Goal: Information Seeking & Learning: Learn about a topic

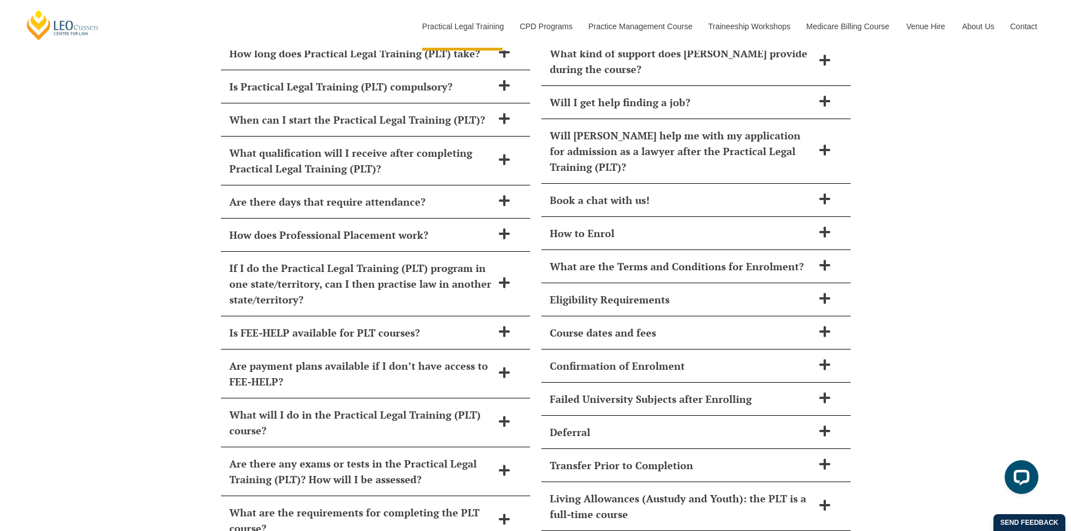
scroll to position [4801, 0]
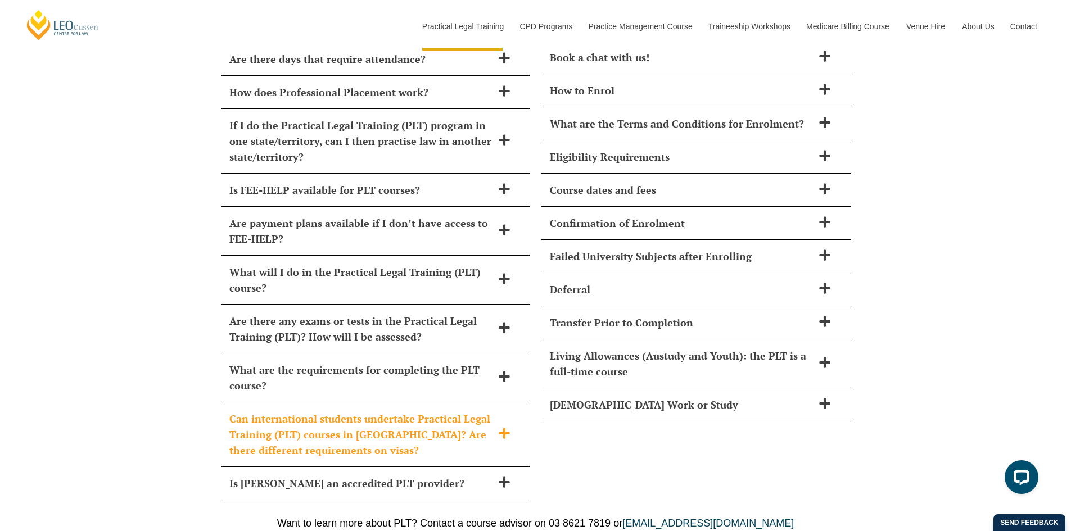
click at [474, 411] on h2 "Can international students undertake Practical Legal Training (PLT) courses in …" at bounding box center [360, 434] width 263 height 47
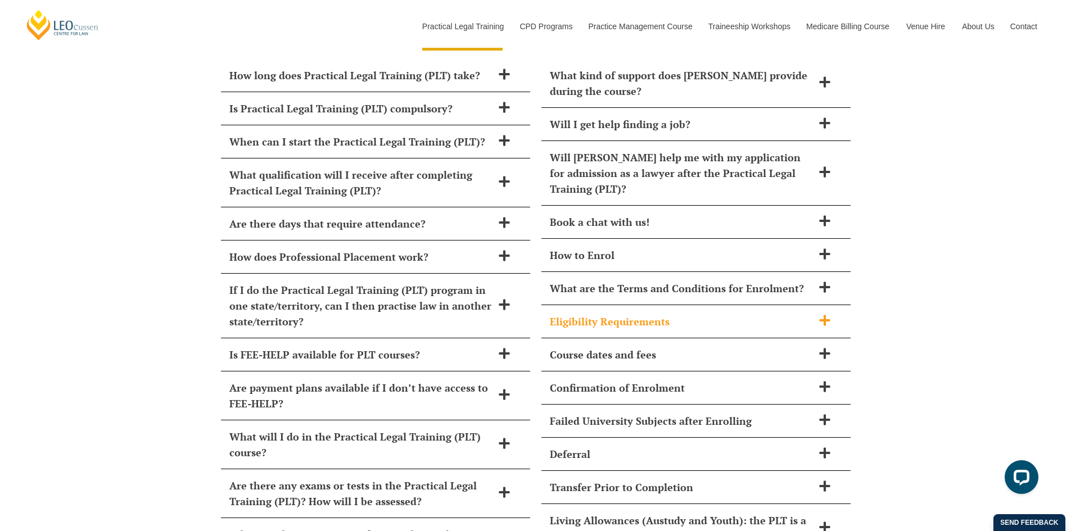
scroll to position [4633, 0]
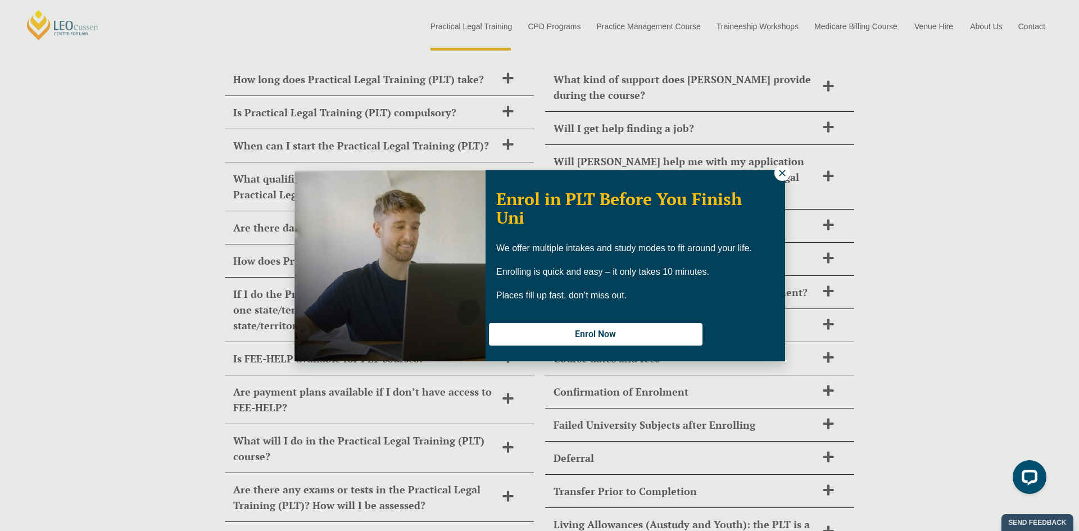
click at [783, 171] on icon at bounding box center [782, 173] width 10 height 10
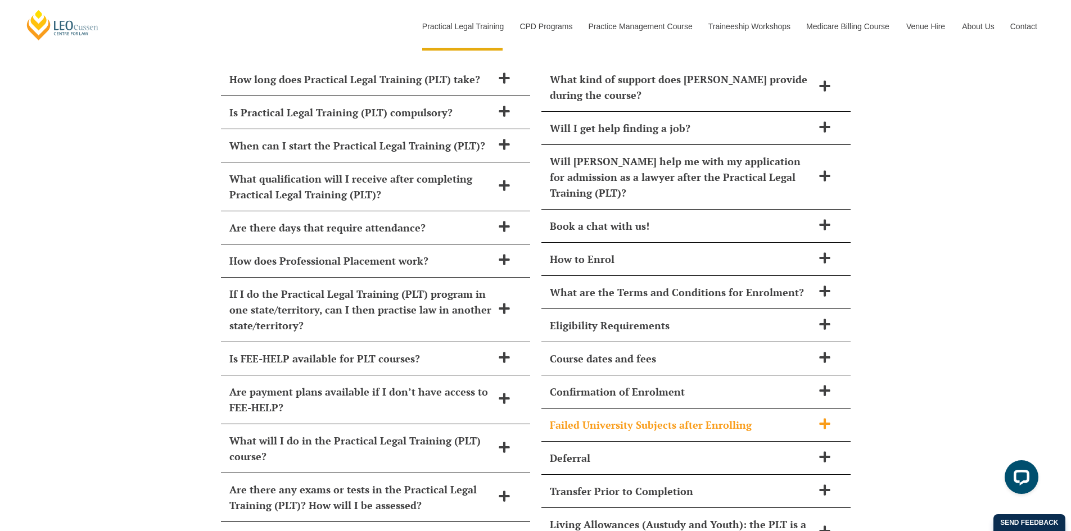
click at [745, 417] on h2 "Failed University Subjects after Enrolling" at bounding box center [681, 425] width 263 height 16
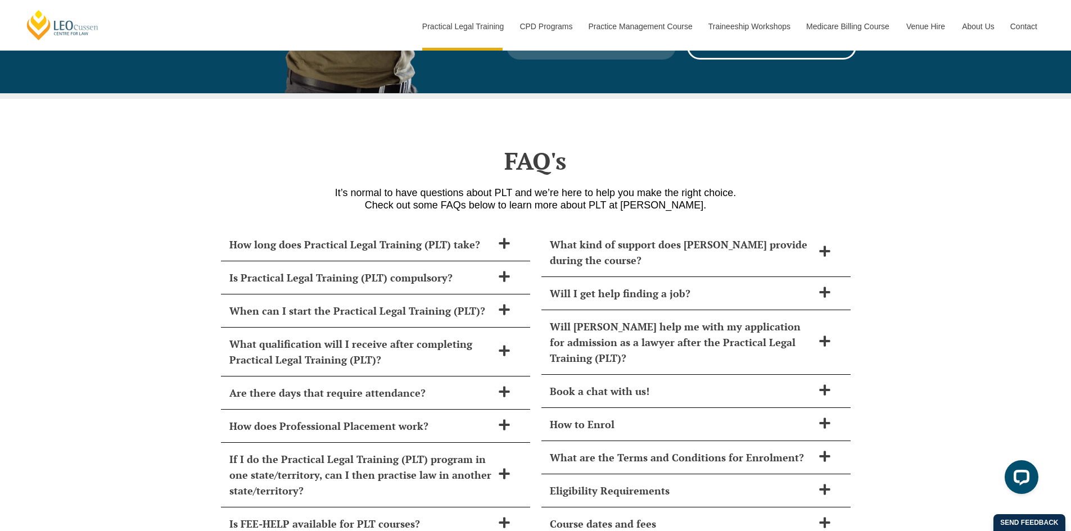
scroll to position [4464, 0]
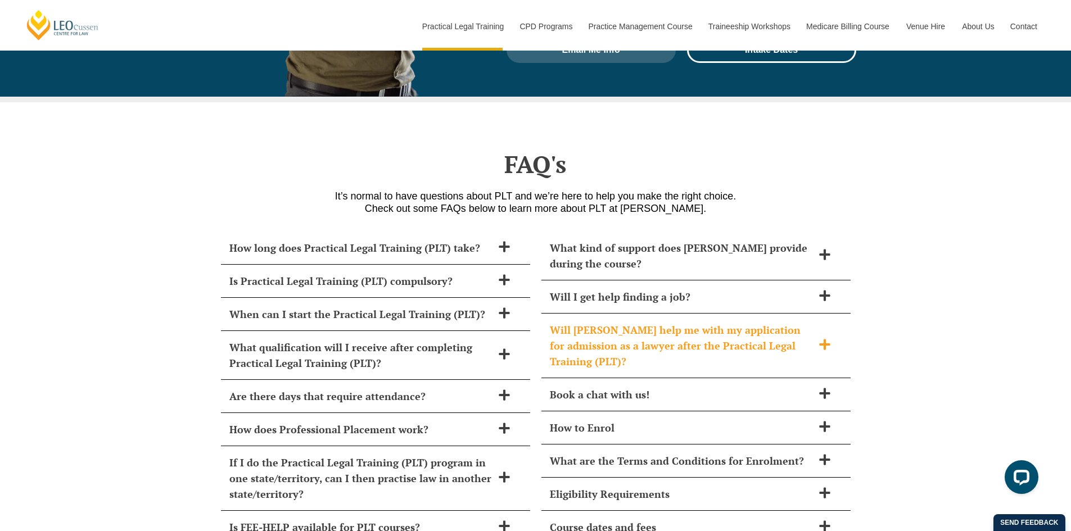
click at [815, 321] on div "Will Leo Cussen help me with my application for admission as a lawyer after the…" at bounding box center [695, 346] width 309 height 65
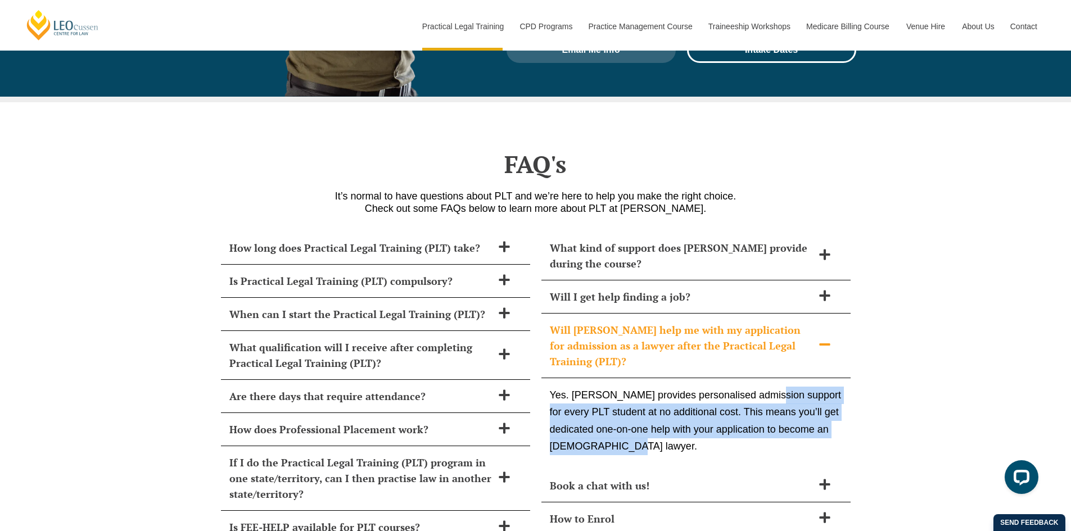
drag, startPoint x: 764, startPoint y: 374, endPoint x: 759, endPoint y: 411, distance: 37.5
click at [759, 411] on p "Yes. Leo Cussen provides personalised admission support for every PLT student a…" at bounding box center [696, 421] width 292 height 69
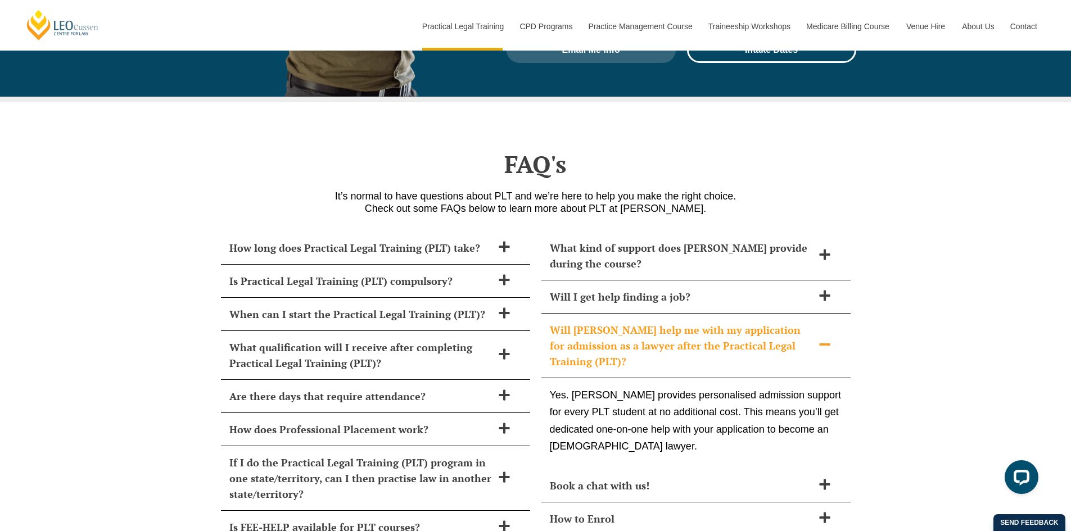
click at [793, 412] on p "Yes. Leo Cussen provides personalised admission support for every PLT student a…" at bounding box center [696, 421] width 292 height 69
click at [478, 273] on h2 "Is Practical Legal Training (PLT) compulsory?" at bounding box center [360, 281] width 263 height 16
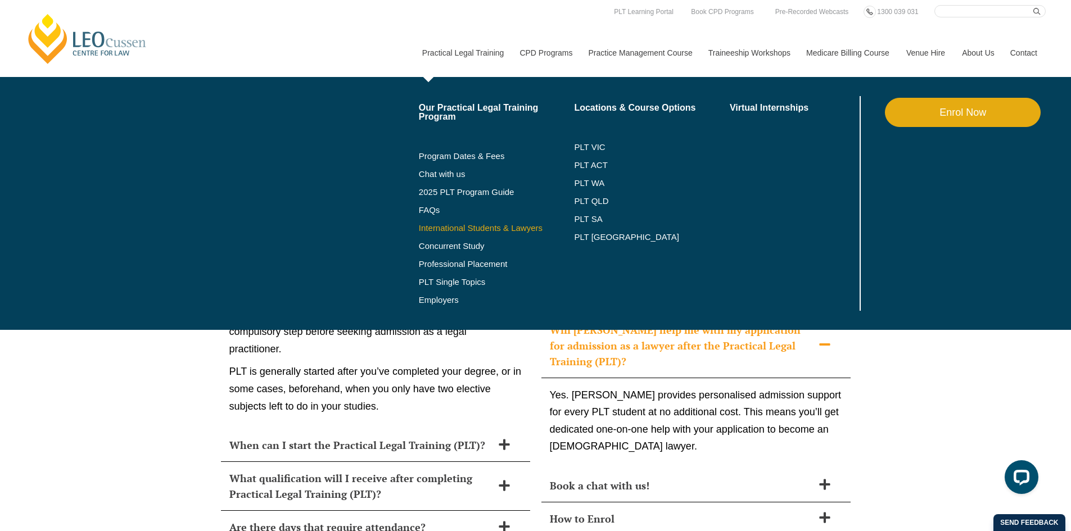
click at [484, 228] on link "International Students & Lawyers" at bounding box center [497, 228] width 156 height 9
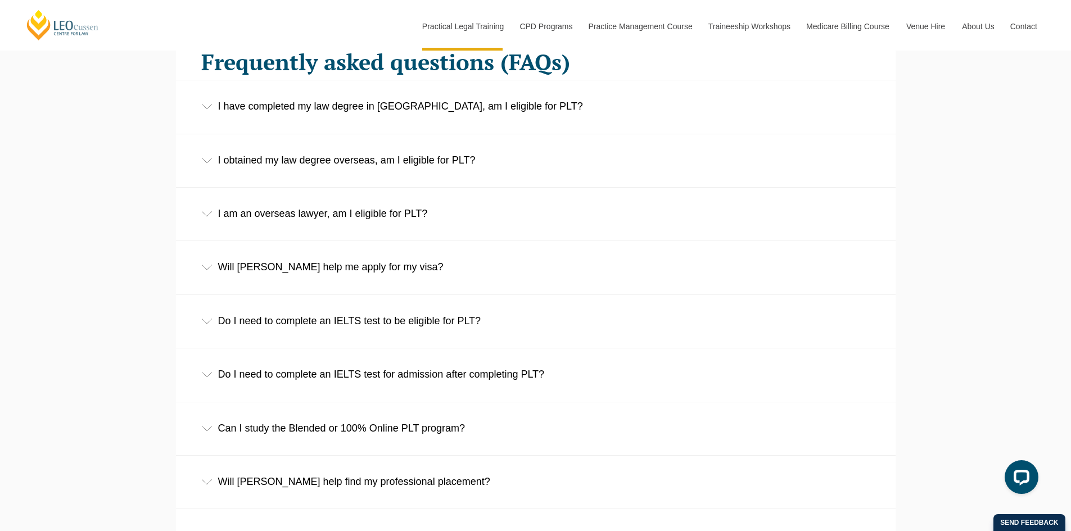
scroll to position [1967, 0]
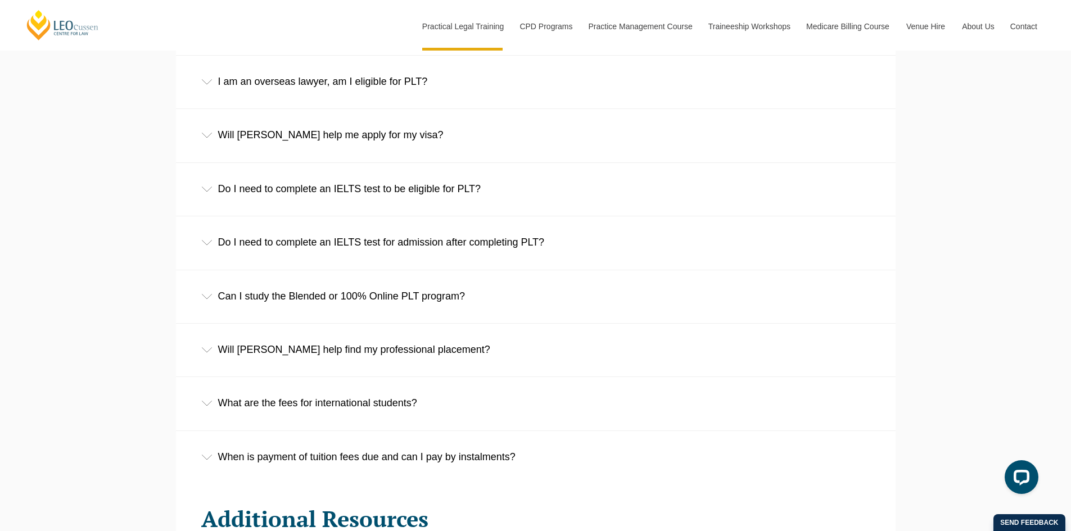
click at [482, 198] on div "Do I need to complete an IELTS test to be eligible for PLT?" at bounding box center [535, 189] width 719 height 52
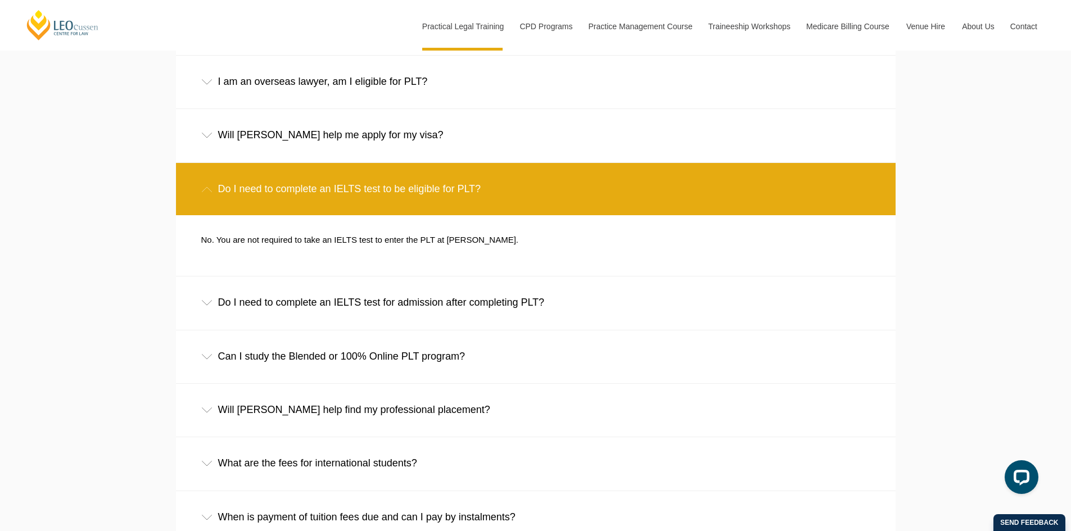
click at [496, 298] on div "Do I need to complete an IELTS test for admission after completing PLT?" at bounding box center [535, 302] width 719 height 52
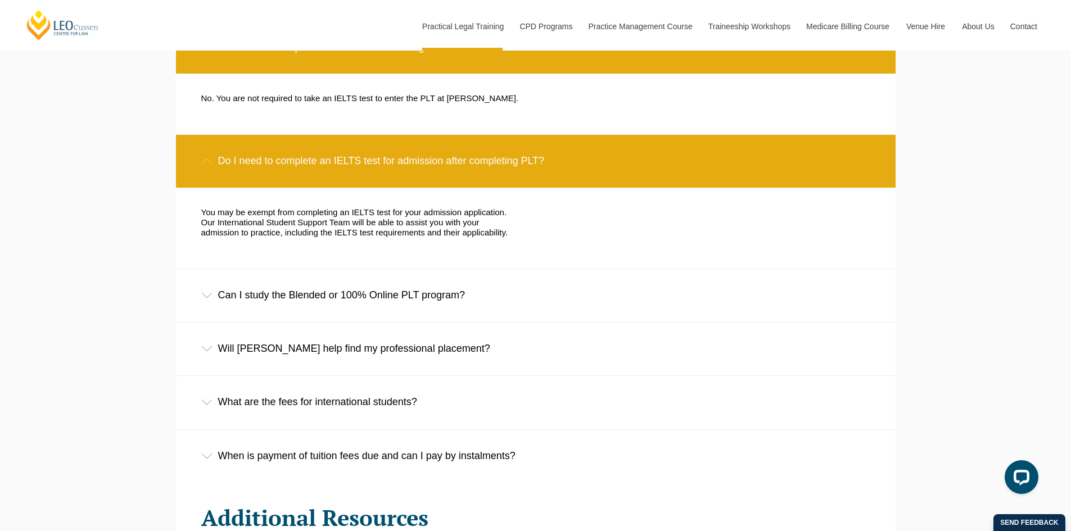
scroll to position [2192, 0]
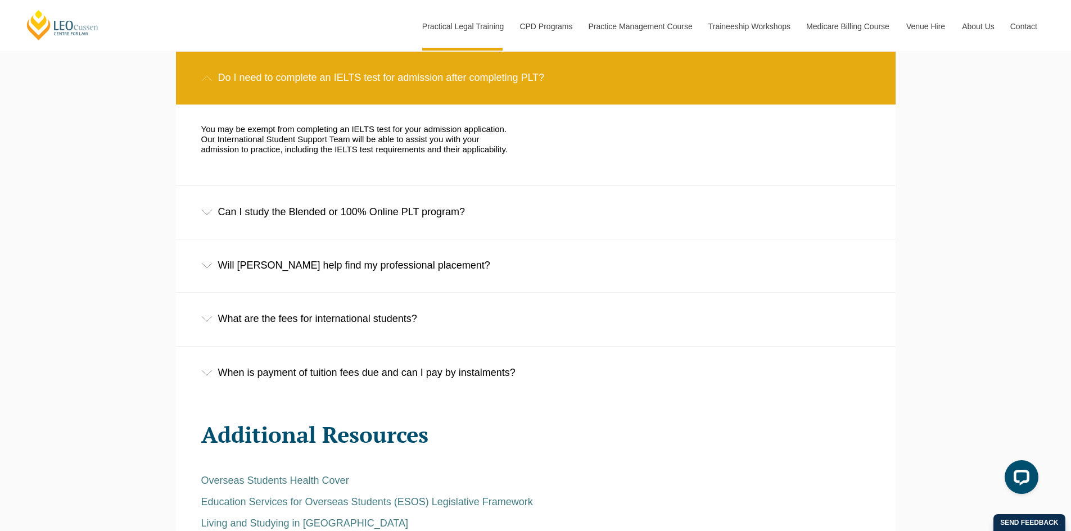
click at [572, 220] on div "Can I study the Blended or 100% Online PLT program?" at bounding box center [535, 212] width 719 height 52
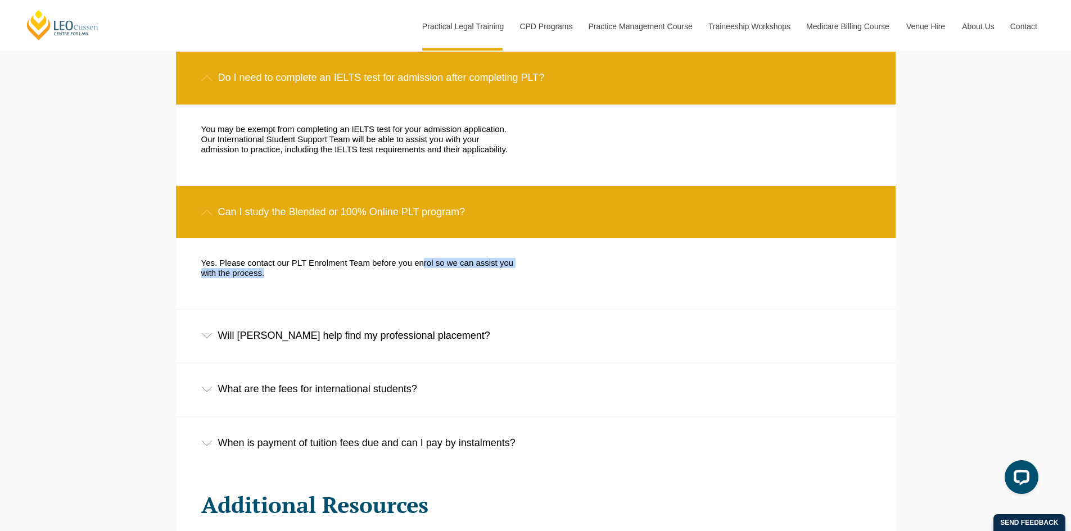
drag, startPoint x: 427, startPoint y: 275, endPoint x: 434, endPoint y: 285, distance: 12.9
click at [434, 285] on div "Yes. Please contact our PLT Enrolment Team before you enrol so we can assist yo…" at bounding box center [360, 273] width 334 height 31
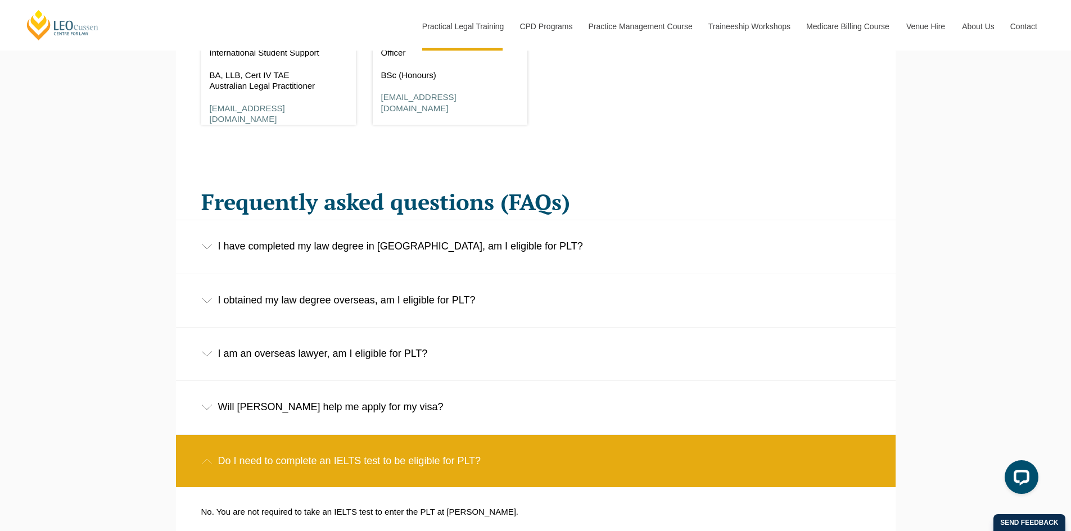
scroll to position [1686, 0]
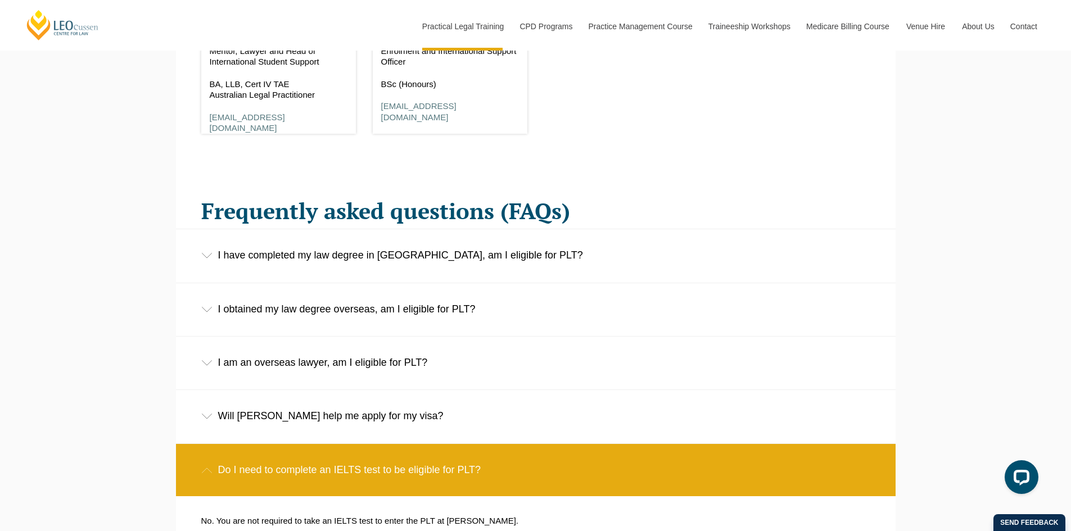
click at [530, 355] on div "I am an overseas lawyer, am I eligible for PLT?" at bounding box center [535, 363] width 719 height 52
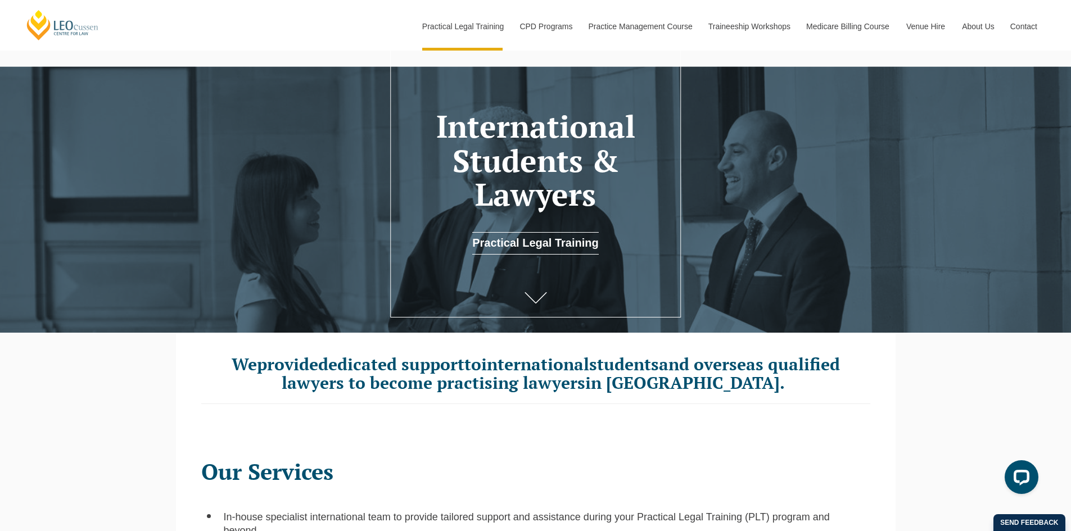
scroll to position [0, 0]
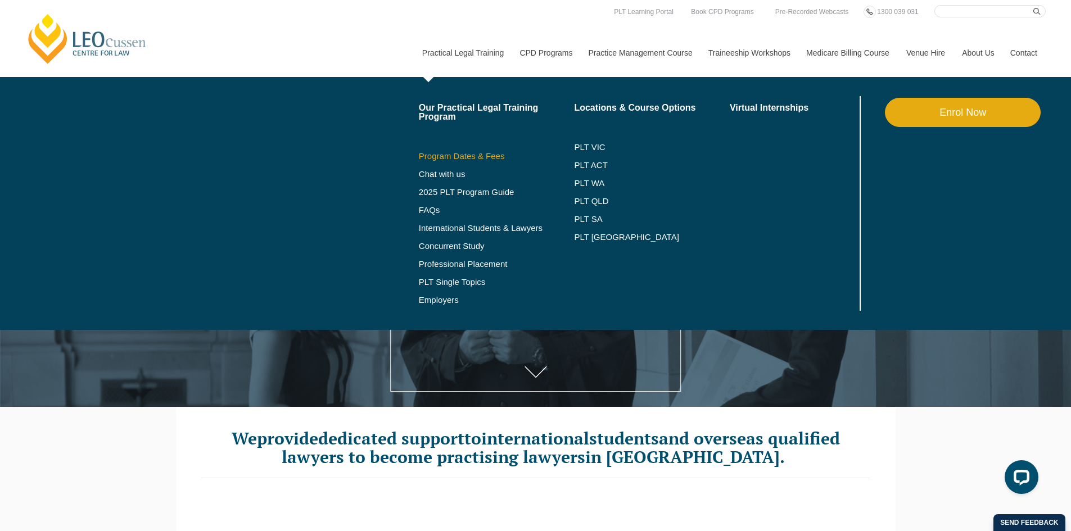
click at [460, 157] on link "Program Dates & Fees" at bounding box center [497, 156] width 156 height 9
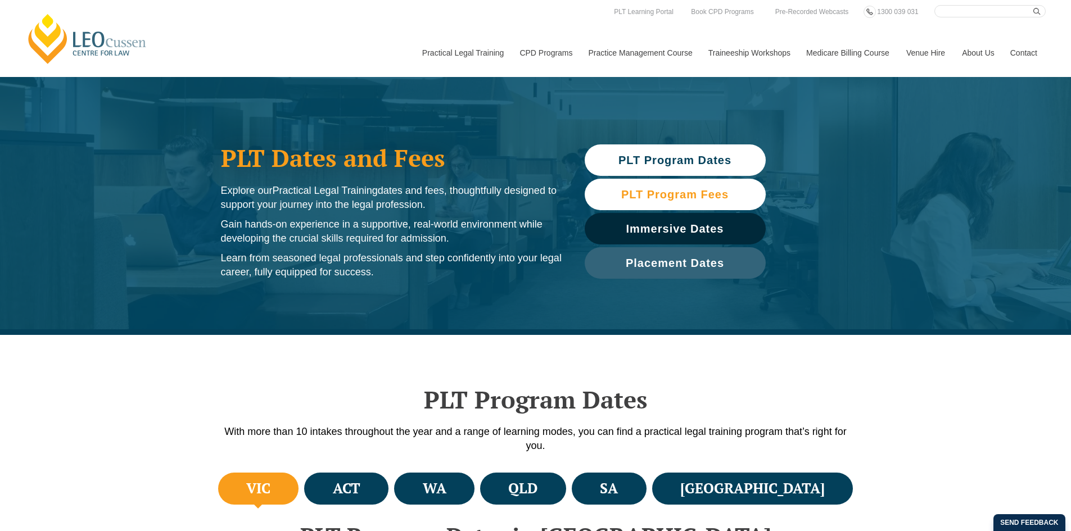
click at [676, 190] on span "PLT Program Fees" at bounding box center [674, 194] width 107 height 11
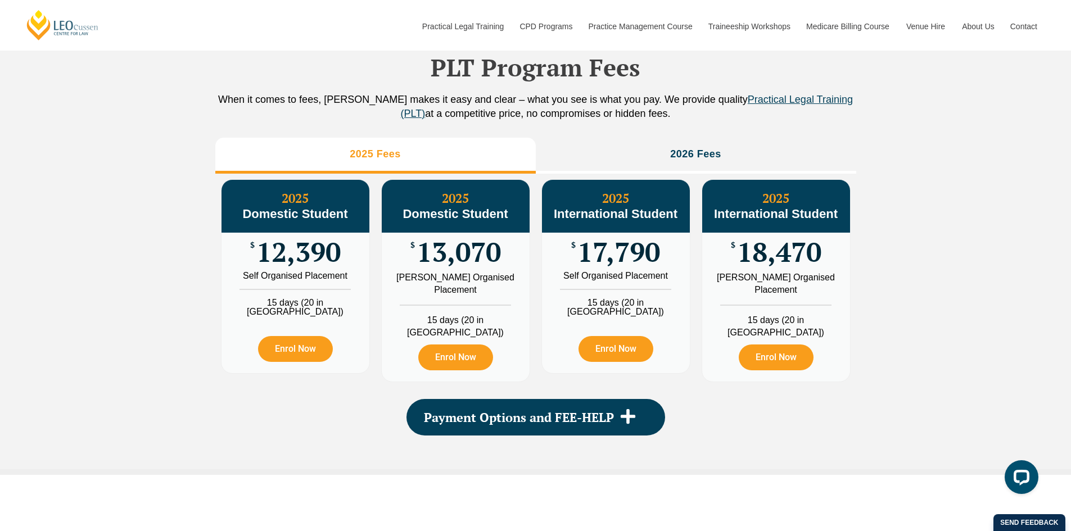
scroll to position [1251, 0]
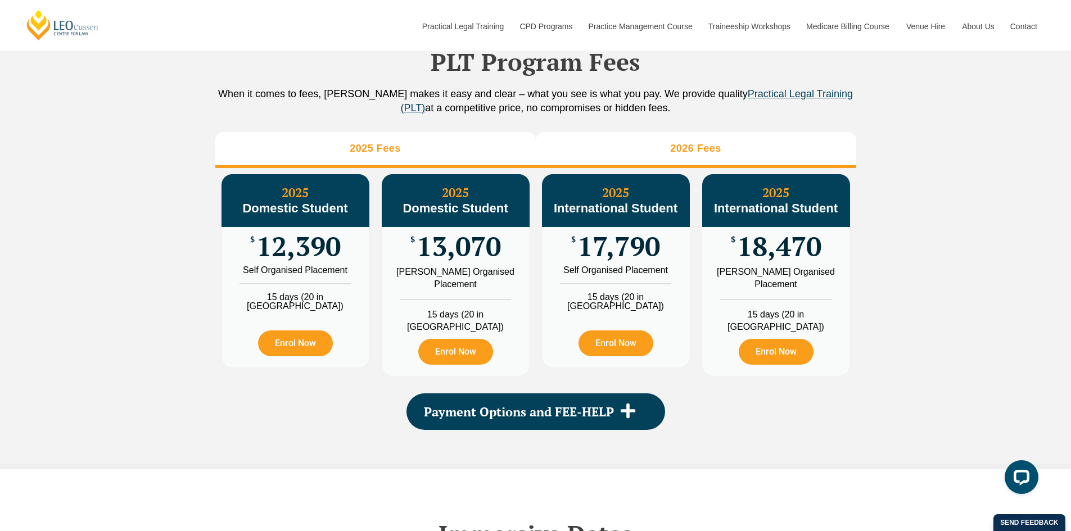
click at [668, 168] on li "2026 Fees" at bounding box center [696, 150] width 320 height 36
